Goal: Use online tool/utility

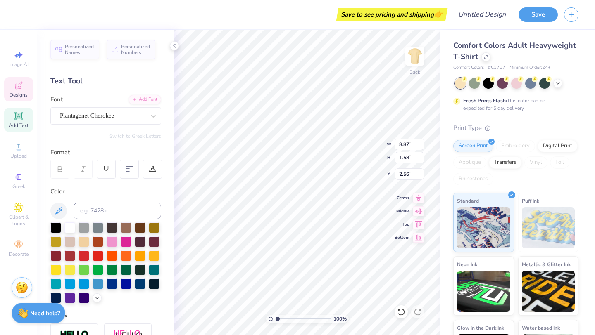
type textarea "TEND"
type input "3.78"
type input "1.03"
type input "3.96"
type textarea "[GEOGRAPHIC_DATA]"
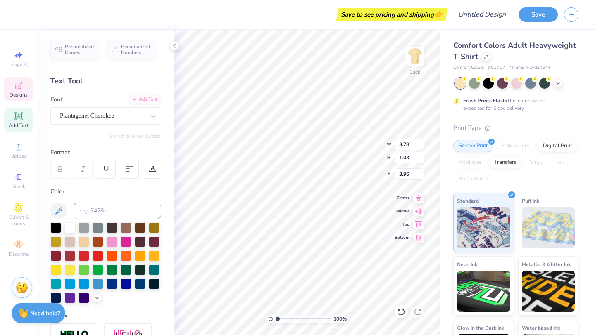
scroll to position [0, 1]
type input "1.75"
type input "0.91"
type input "8.64"
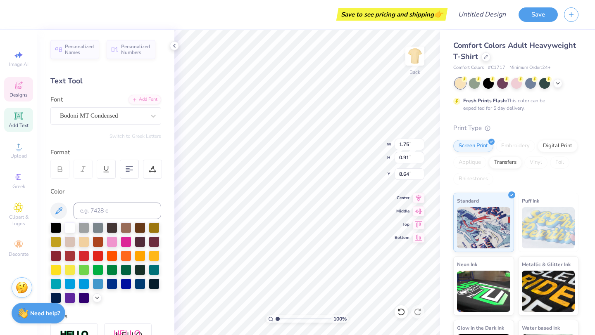
type textarea "C"
type textarea "COMMUNITY"
type input "1.32"
type input "0.45"
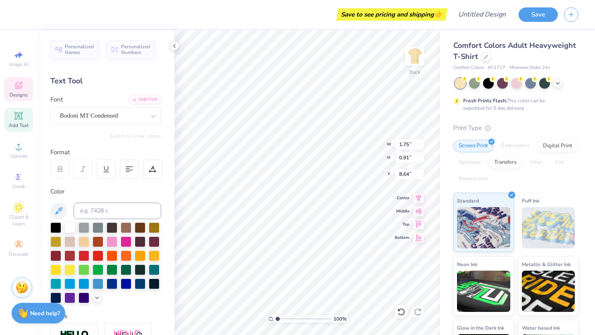
type input "9.02"
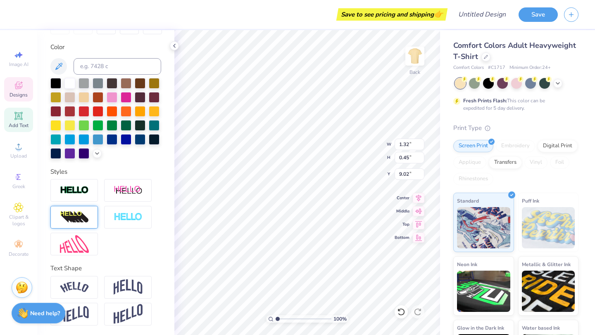
scroll to position [0, 0]
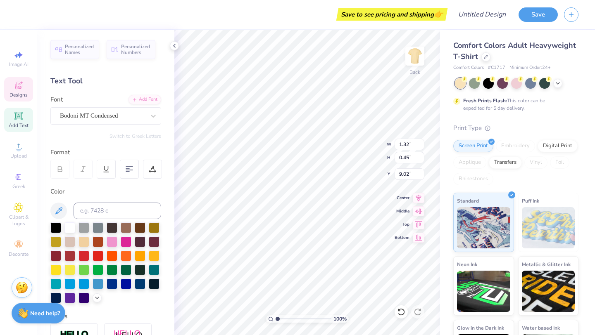
type textarea "SISTERHOOD"
